Goal: Information Seeking & Learning: Check status

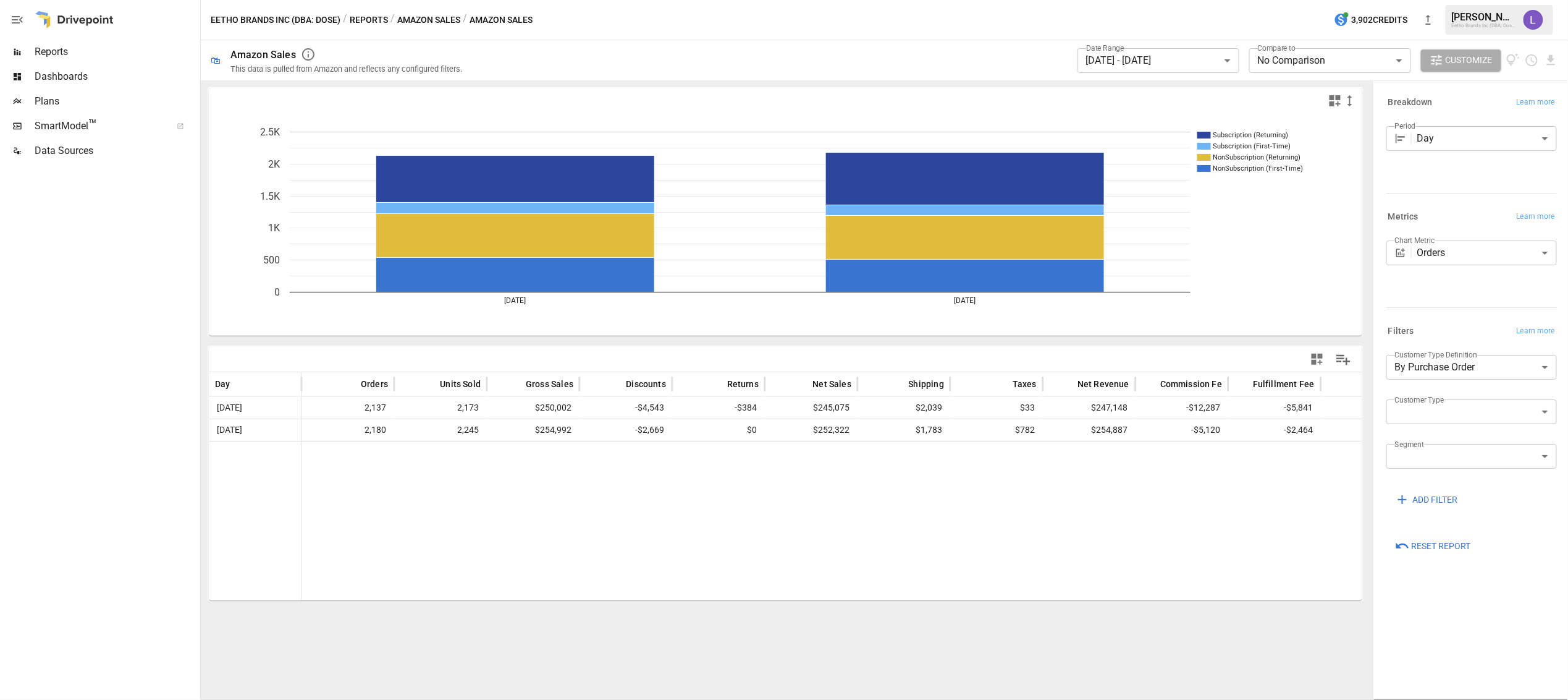
click at [63, 52] on span "Reports" at bounding box center [116, 51] width 163 height 15
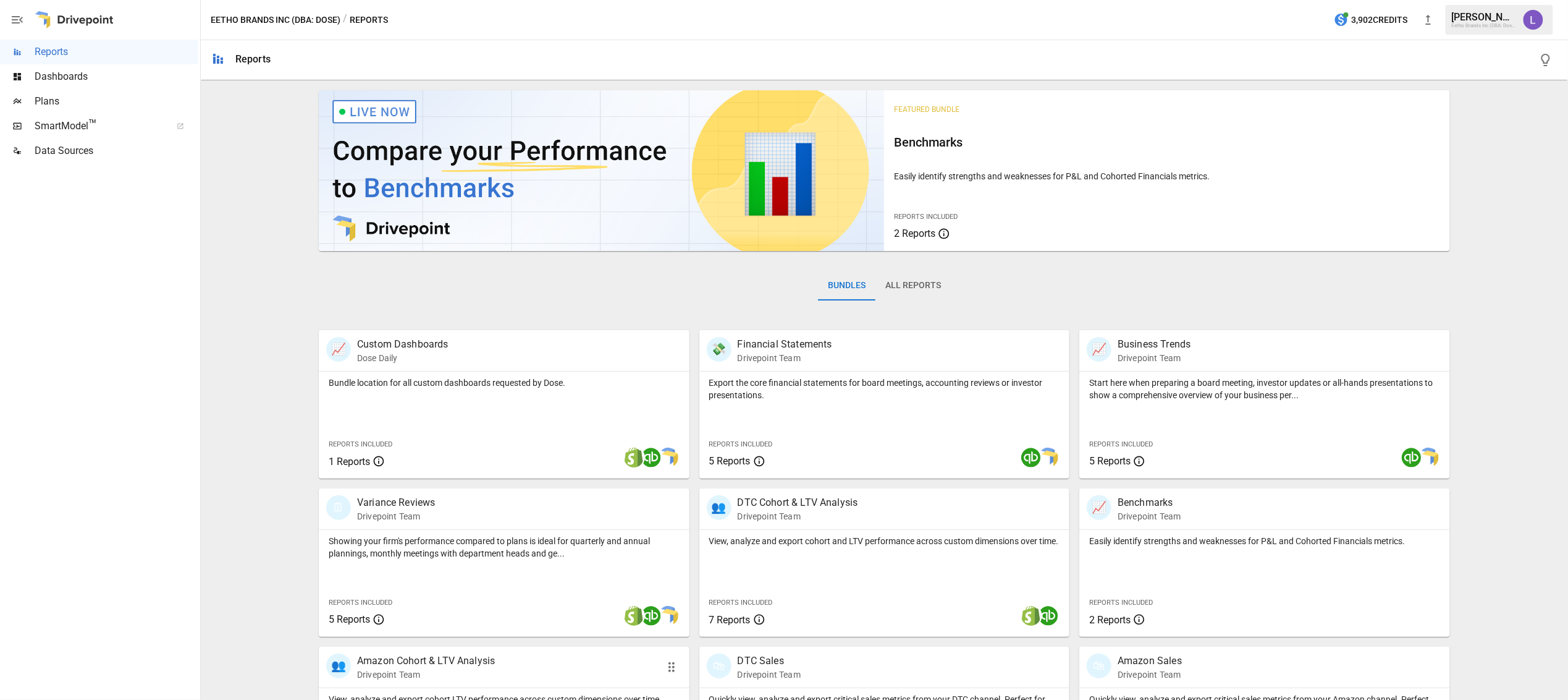
click at [445, 667] on p "Amazon Cohort & LTV Analysis" at bounding box center [426, 660] width 138 height 15
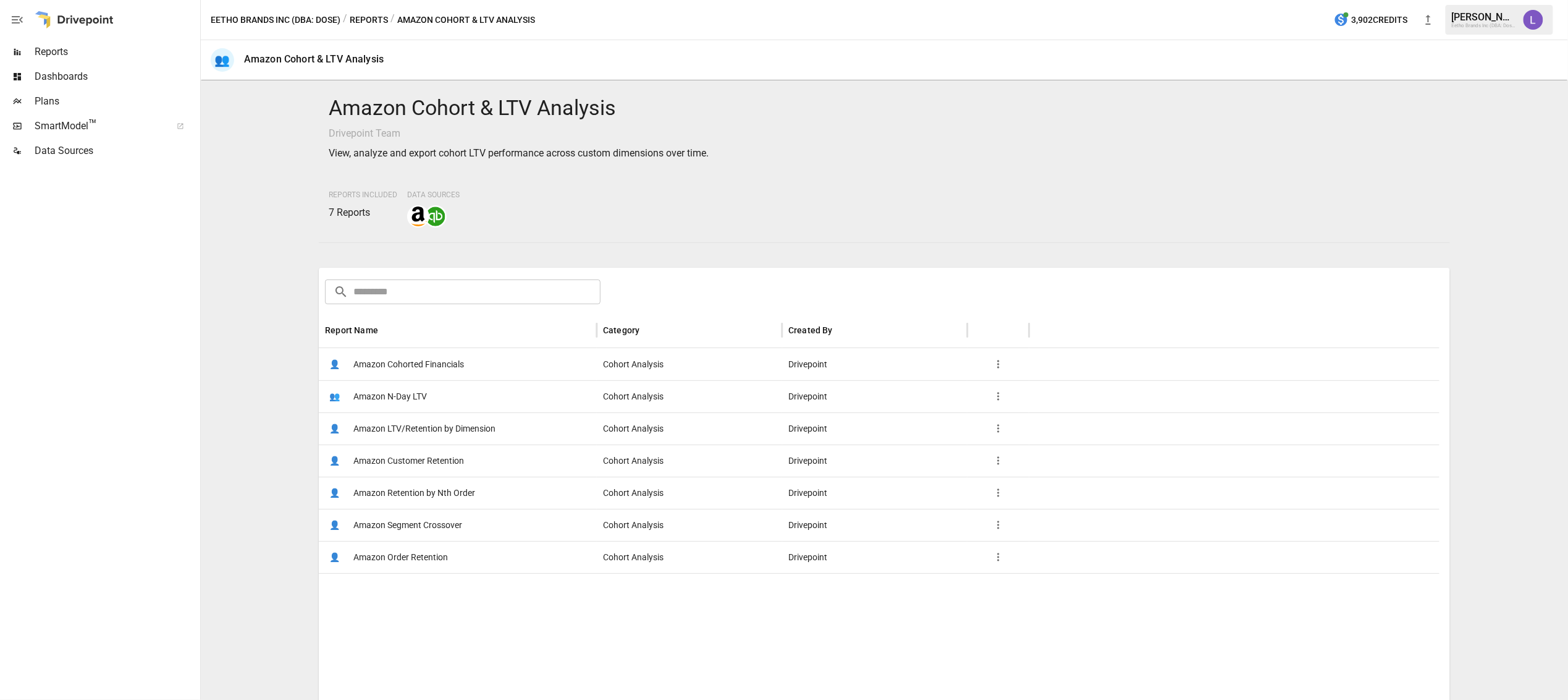
click at [402, 458] on span "Amazon Customer Retention" at bounding box center [408, 461] width 110 height 31
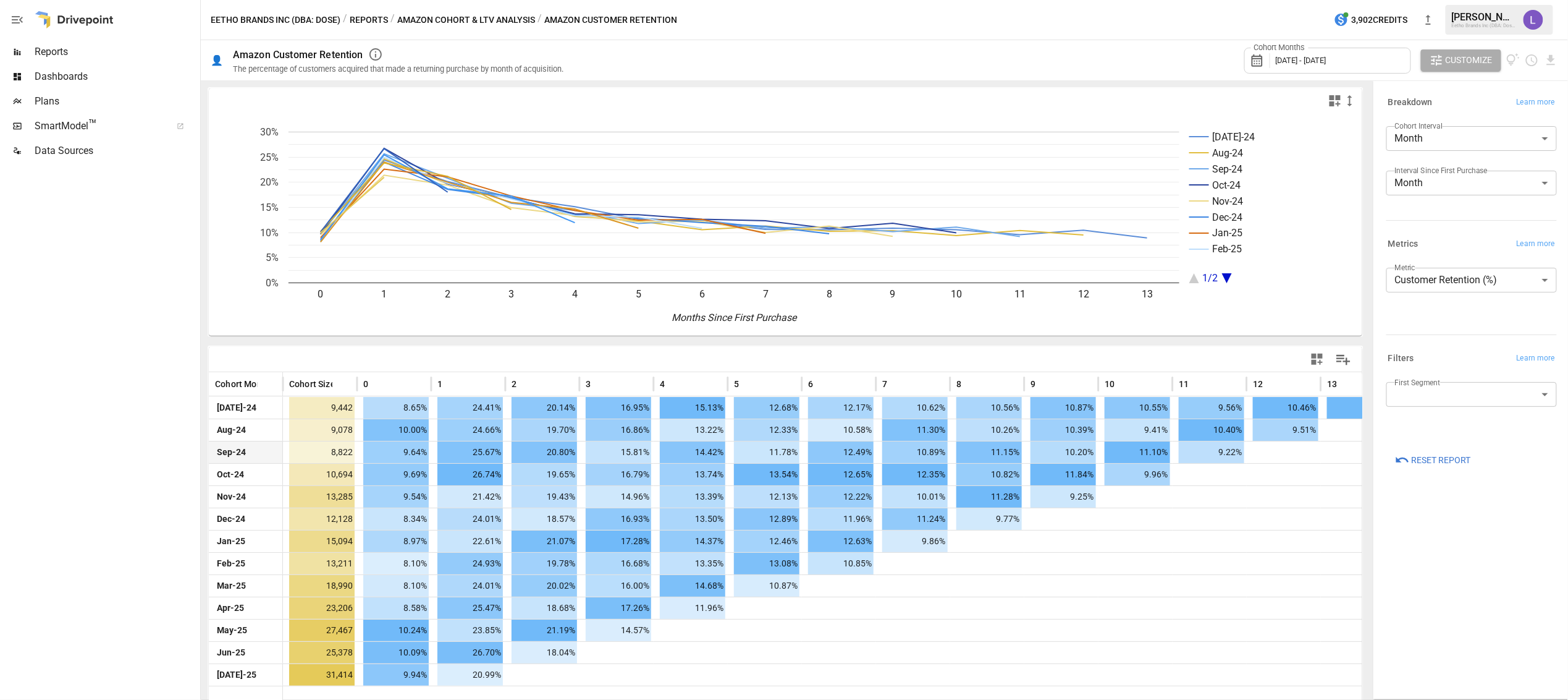
scroll to position [5, 0]
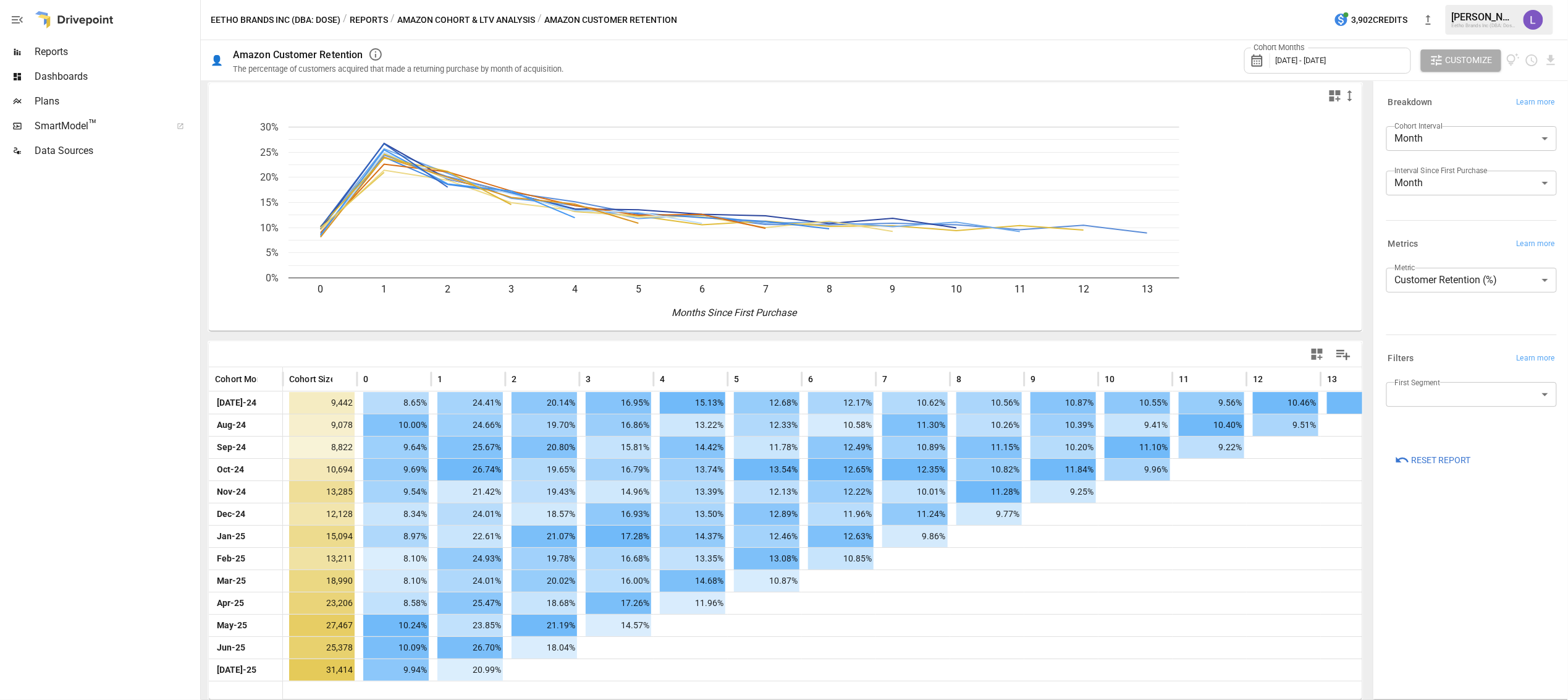
click at [1327, 58] on span "[DATE] - [DATE]" at bounding box center [1301, 60] width 51 height 9
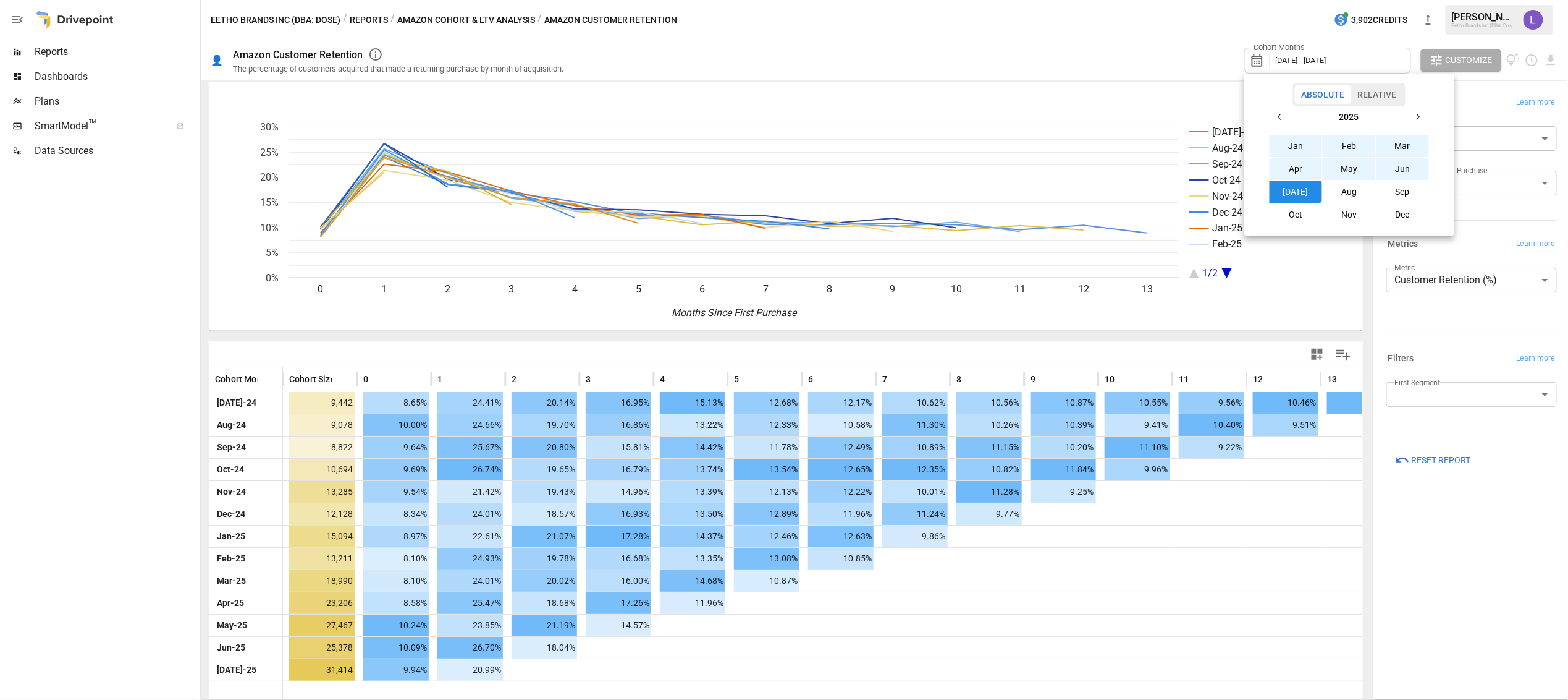
click at [1282, 118] on icon "button" at bounding box center [1280, 117] width 10 height 10
click at [1348, 191] on button "Aug" at bounding box center [1350, 191] width 53 height 22
click at [1417, 118] on icon "button" at bounding box center [1418, 117] width 10 height 10
click at [1357, 189] on button "Aug" at bounding box center [1350, 191] width 53 height 22
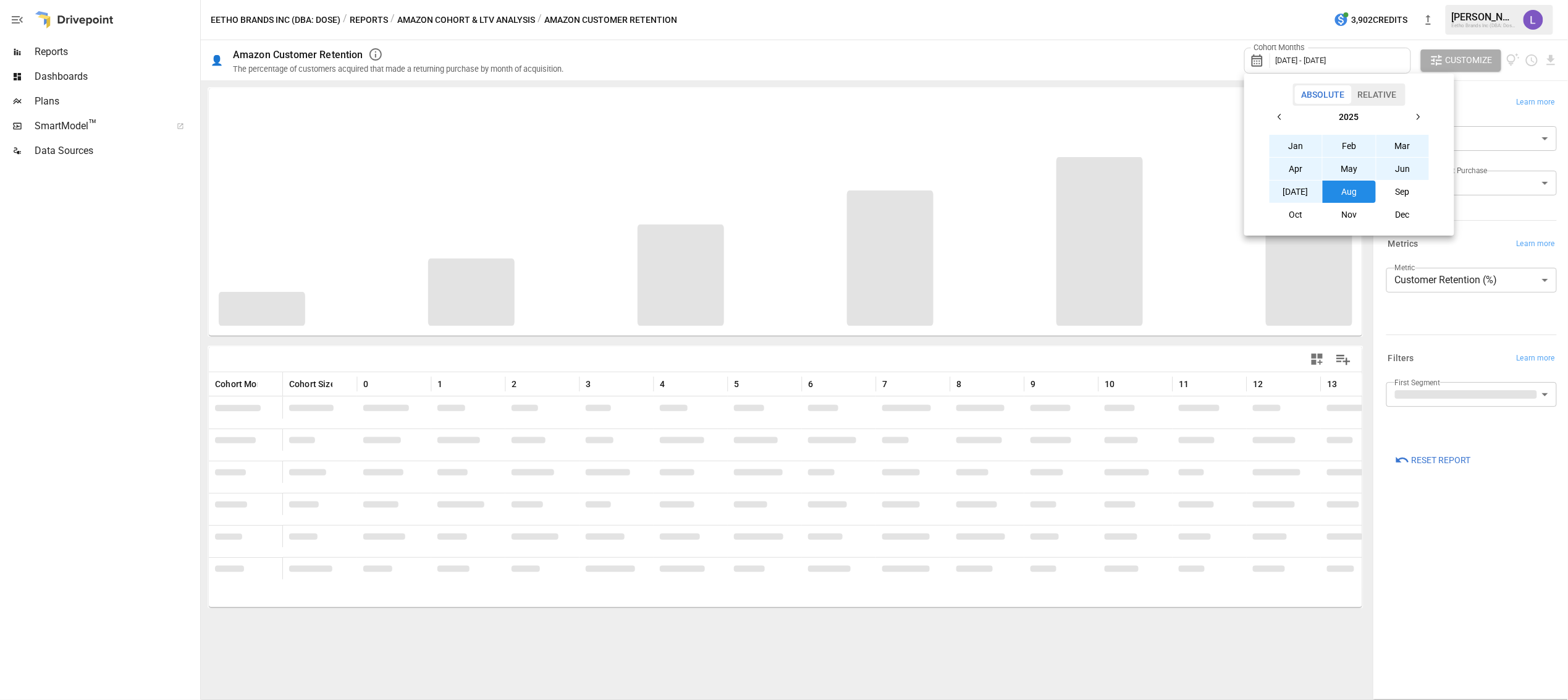
click at [1080, 55] on div at bounding box center [784, 350] width 1568 height 700
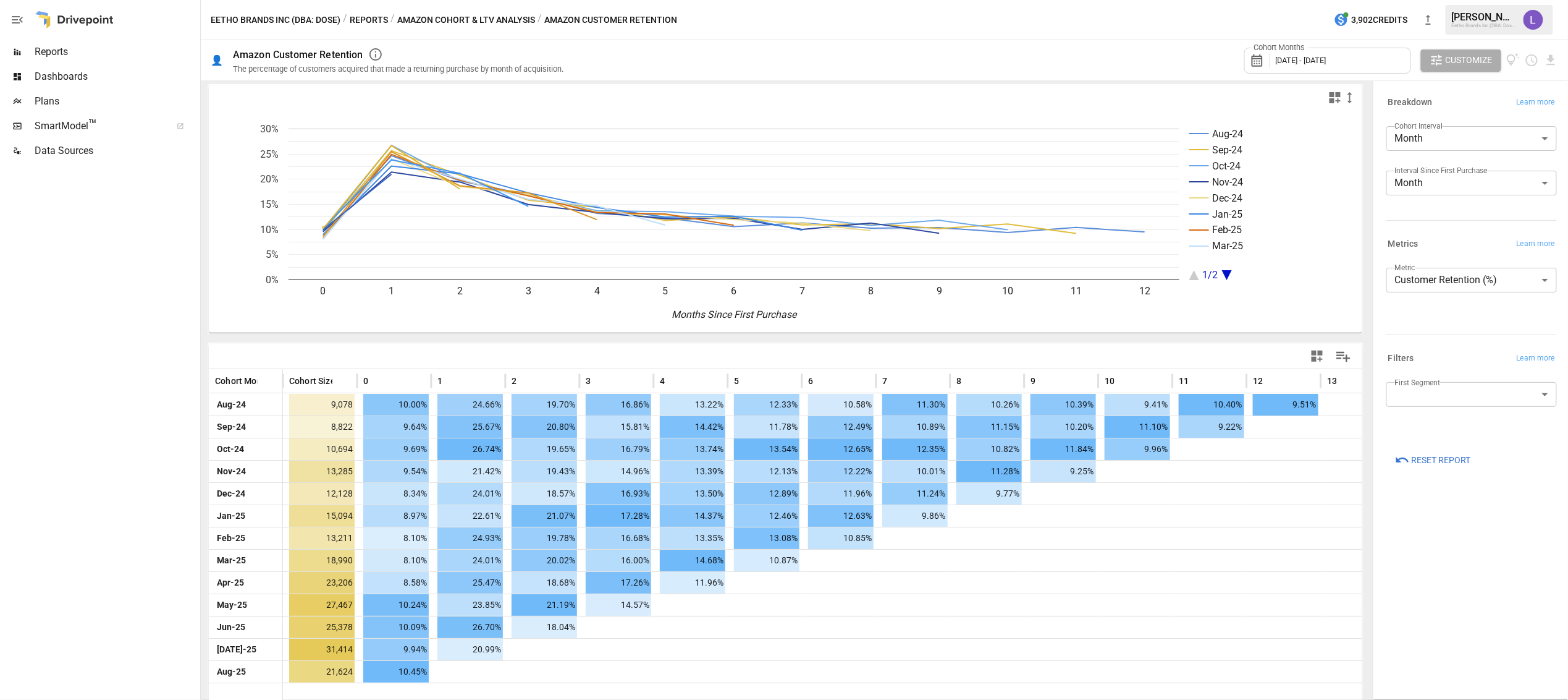
scroll to position [5, 0]
click at [1426, 0] on body "Reports Dashboards Plans SmartModel ™ Data Sources Eetho Brands Inc (DBA: Dose)…" at bounding box center [784, 0] width 1568 height 0
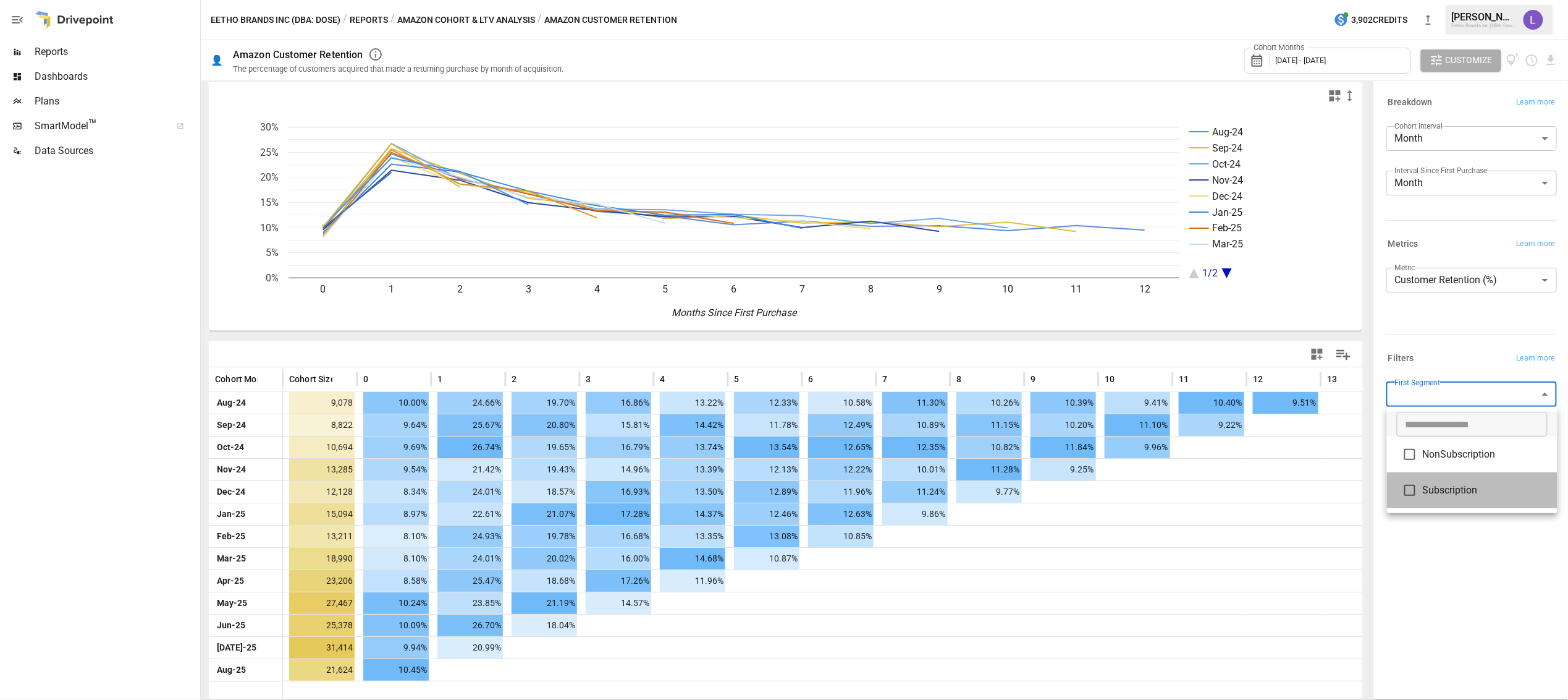
click at [1442, 494] on span "Subscription" at bounding box center [1485, 490] width 125 height 15
type input "**********"
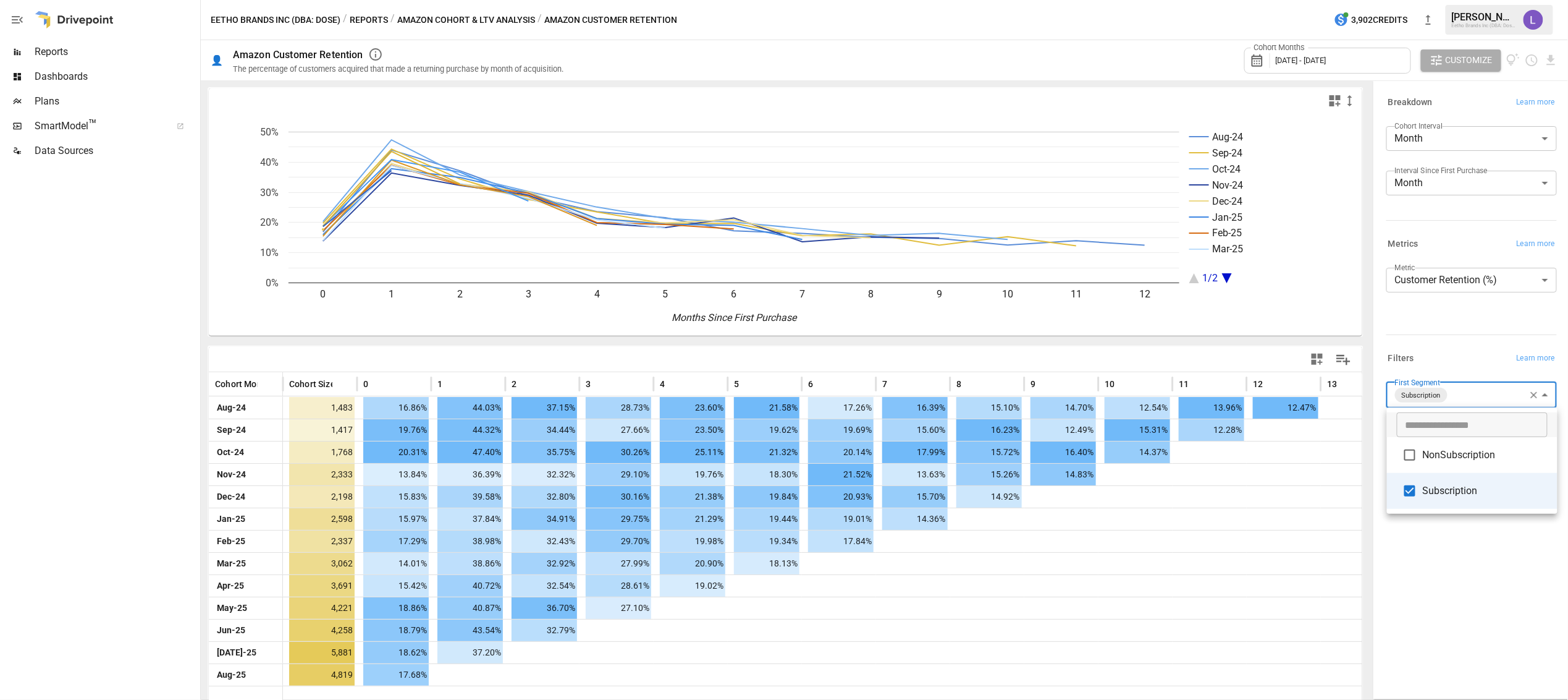
click at [1474, 626] on div at bounding box center [784, 350] width 1568 height 700
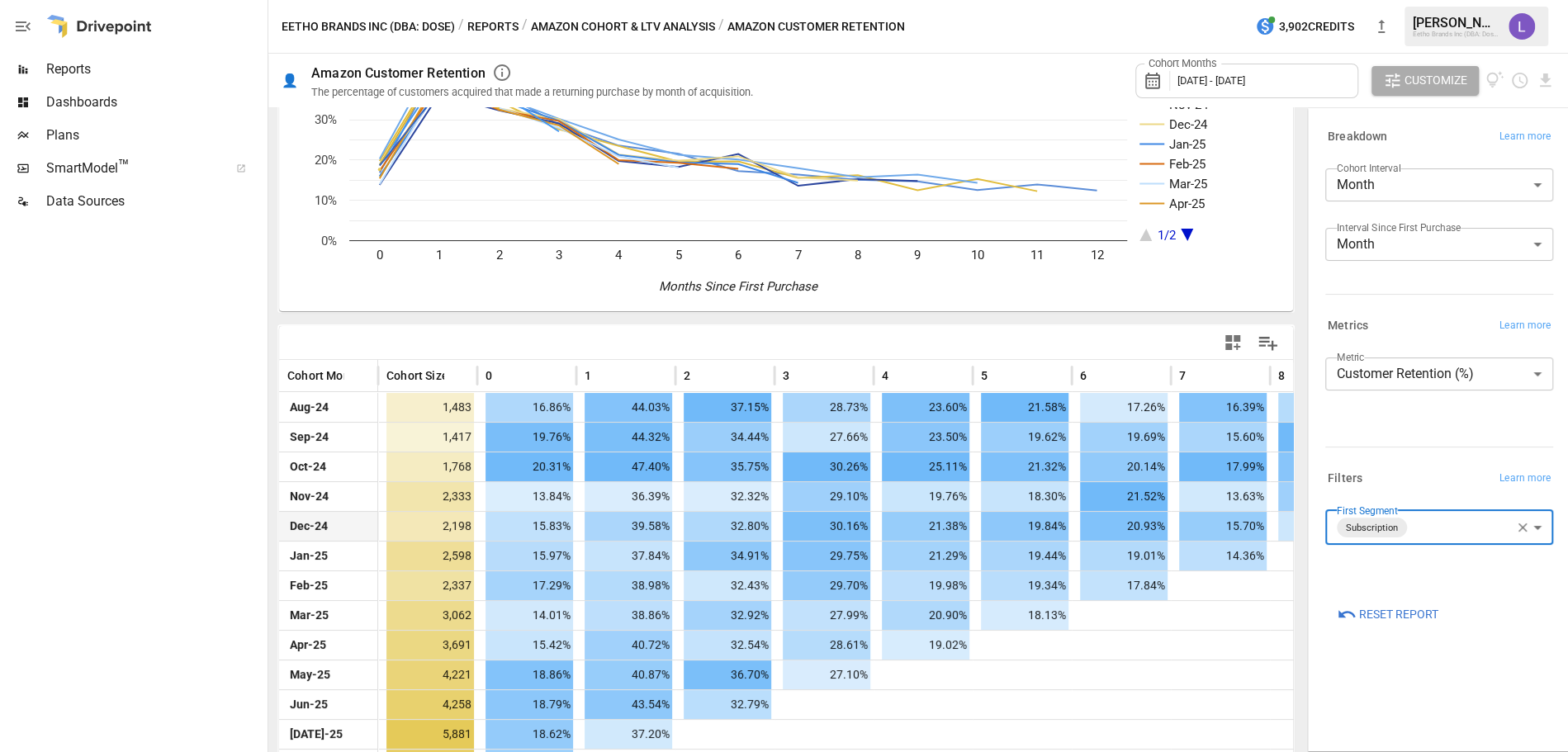
scroll to position [190, 0]
